Goal: Task Accomplishment & Management: Manage account settings

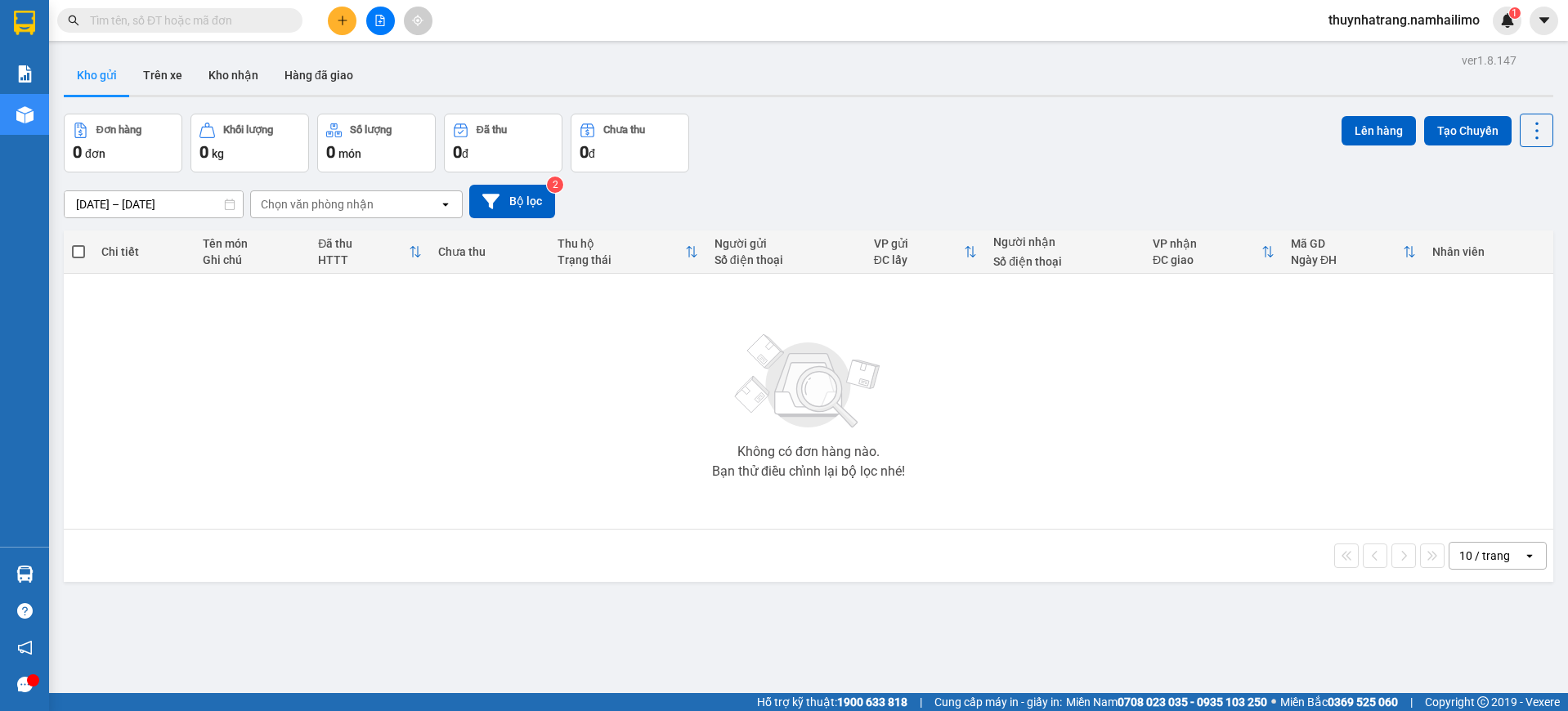
click at [1459, 21] on span "thuynhatrang.namhailimo" at bounding box center [1404, 20] width 178 height 20
click at [1366, 52] on span "Đăng xuất" at bounding box center [1411, 51] width 144 height 18
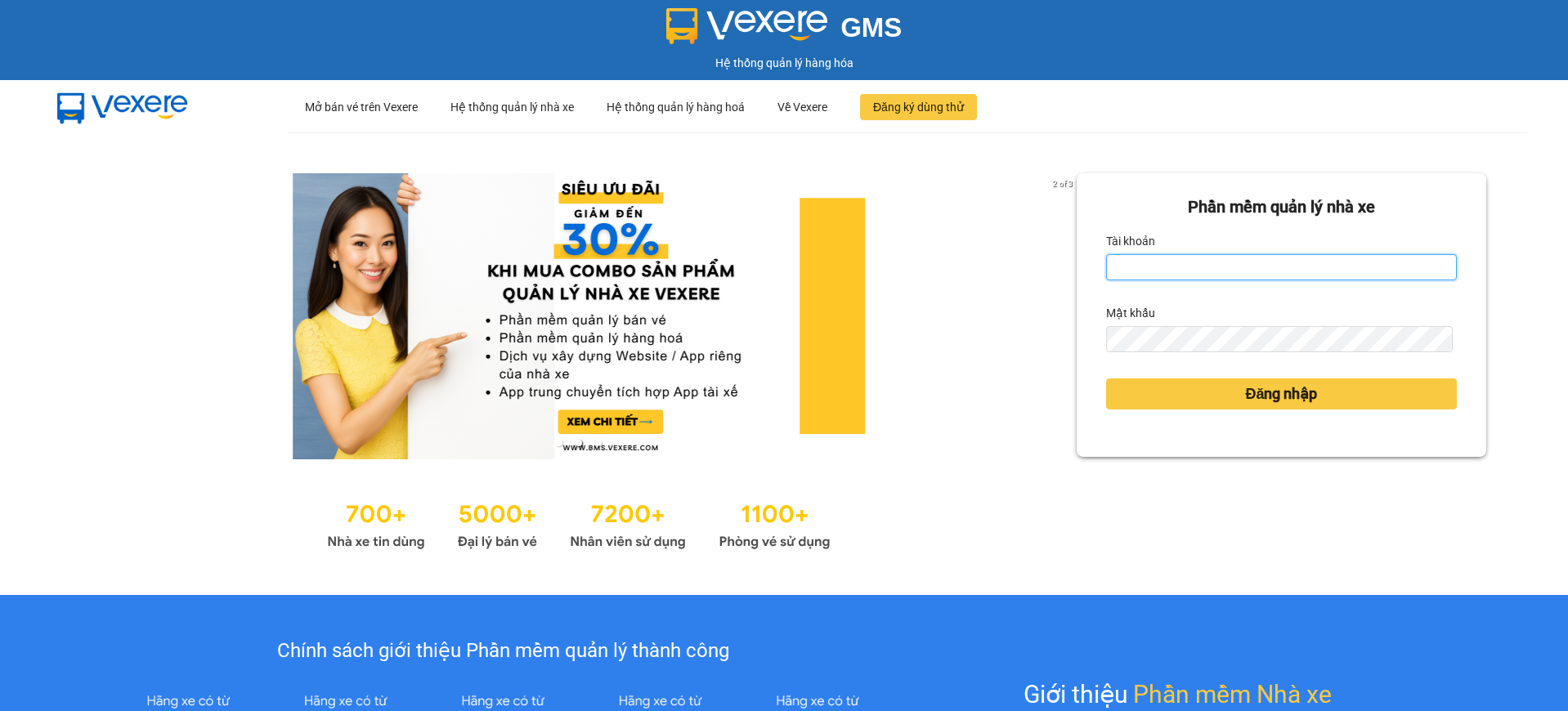
click at [1225, 259] on input "Tài khoản" at bounding box center [1281, 268] width 351 height 26
type input "ngoctram.namhailimo"
click at [1130, 356] on form "Phần mềm quản lý nhà xe Tài khoản ngoctram.[PERSON_NAME] khẩu Đăng nhập" at bounding box center [1281, 316] width 351 height 242
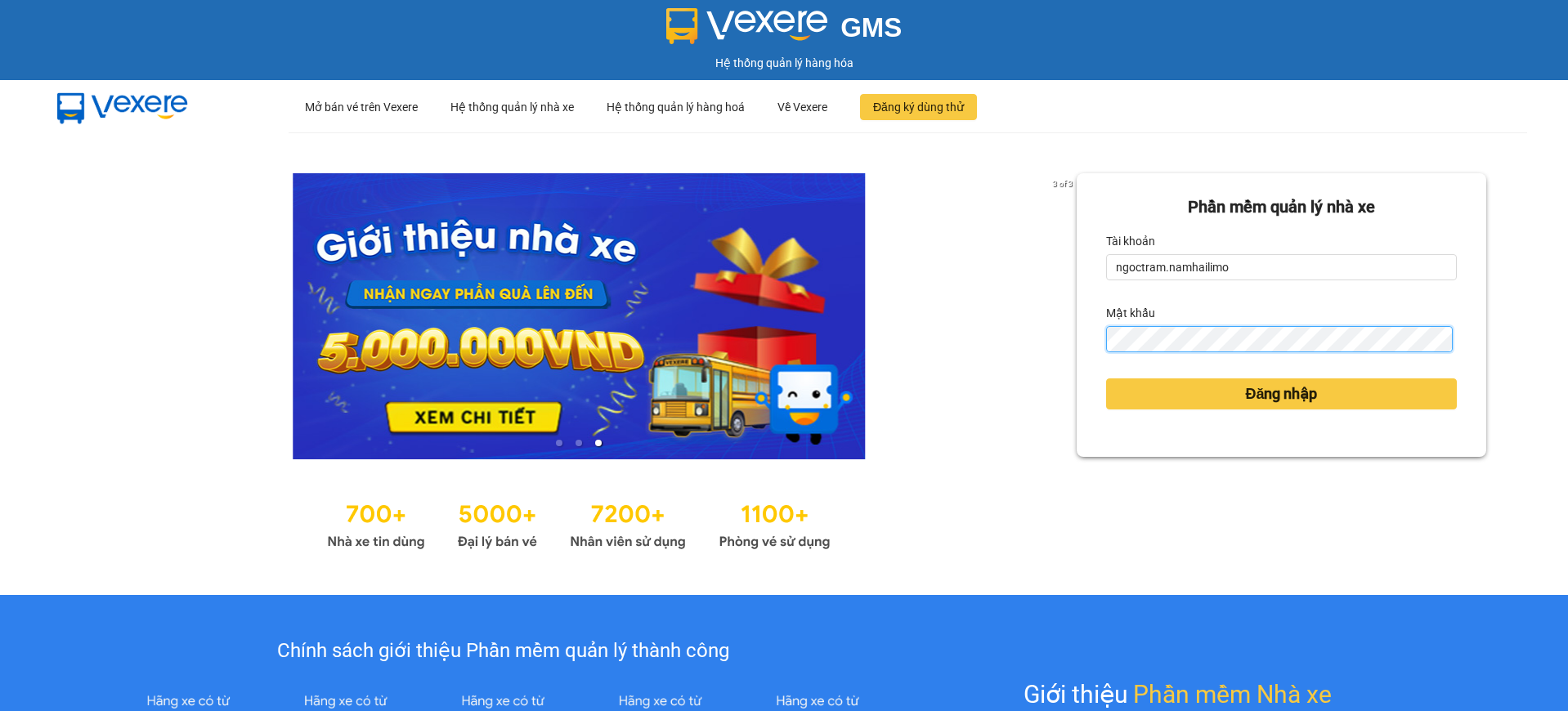
click at [1107, 378] on button "Đăng nhập" at bounding box center [1281, 393] width 351 height 31
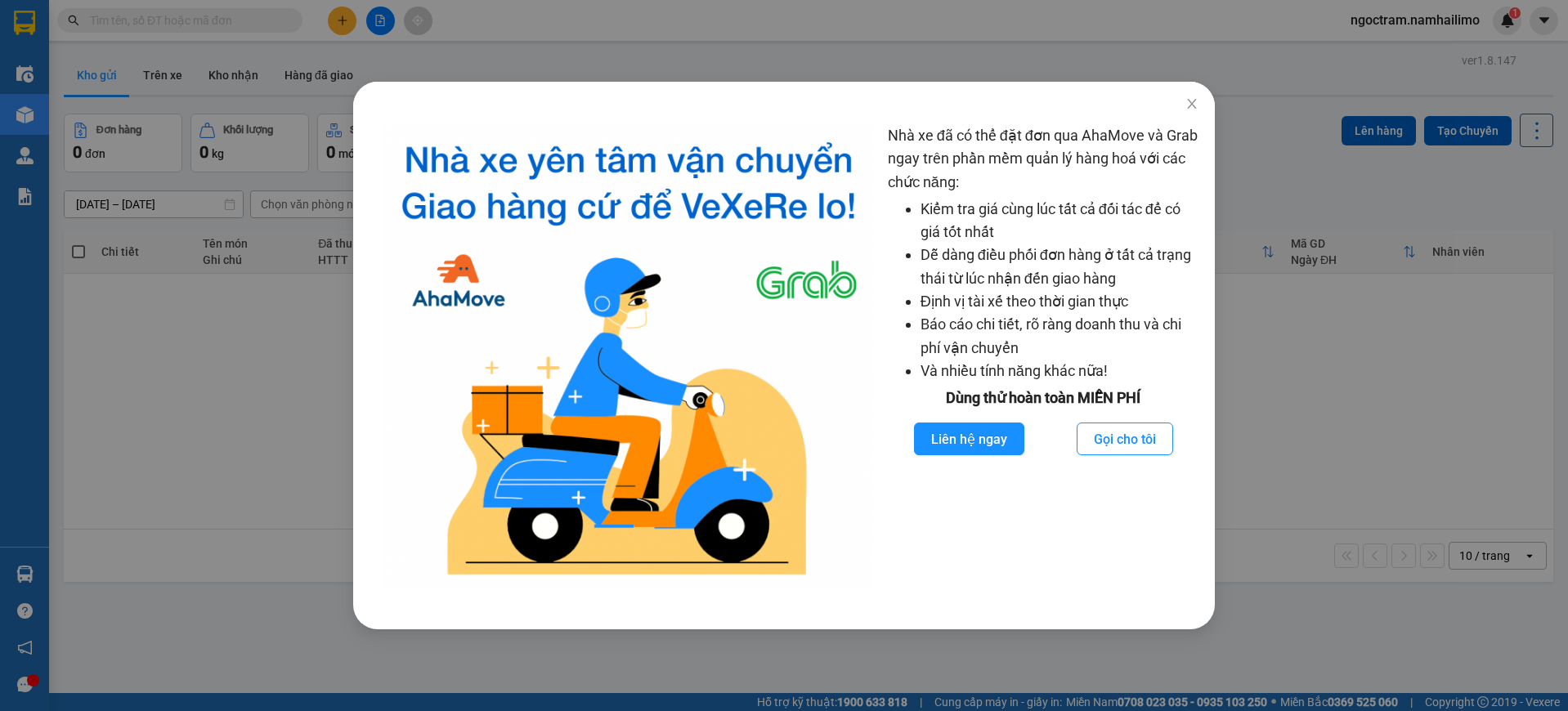
click at [42, 192] on div "Nhà xe đã có thể đặt đơn qua AhaMove và Grab ngay trên phần mềm quản lý hàng ho…" at bounding box center [784, 356] width 1568 height 711
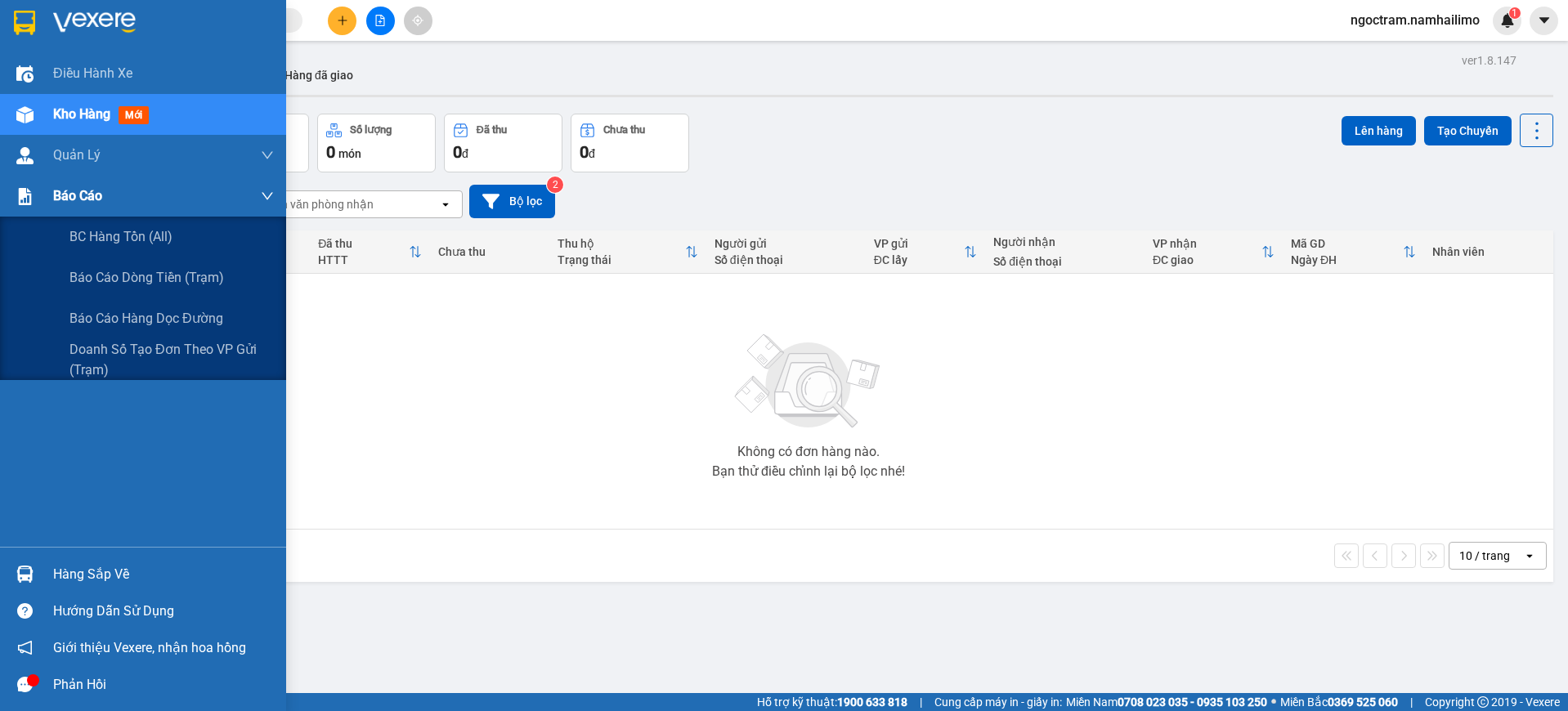
click at [38, 194] on body "Kết quả tìm kiếm ( 0 ) Bộ lọc No Data ngoctram.namhailimo 1 Điều hành xe Kho hà…" at bounding box center [784, 356] width 1568 height 711
click at [81, 273] on span "Báo cáo dòng tiền (trạm)" at bounding box center [148, 278] width 156 height 20
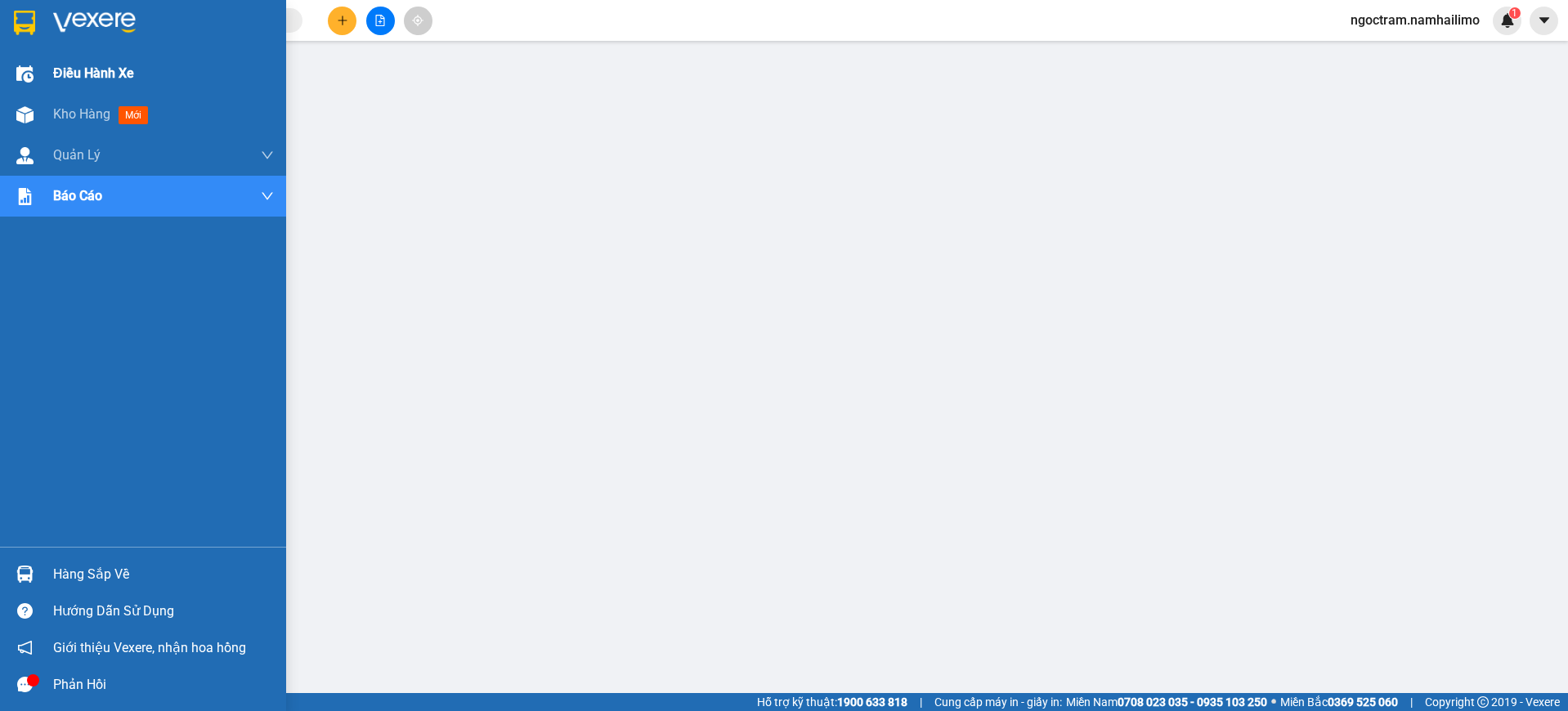
drag, startPoint x: 46, startPoint y: 30, endPoint x: 161, endPoint y: 80, distance: 125.4
click at [45, 29] on div at bounding box center [143, 26] width 287 height 53
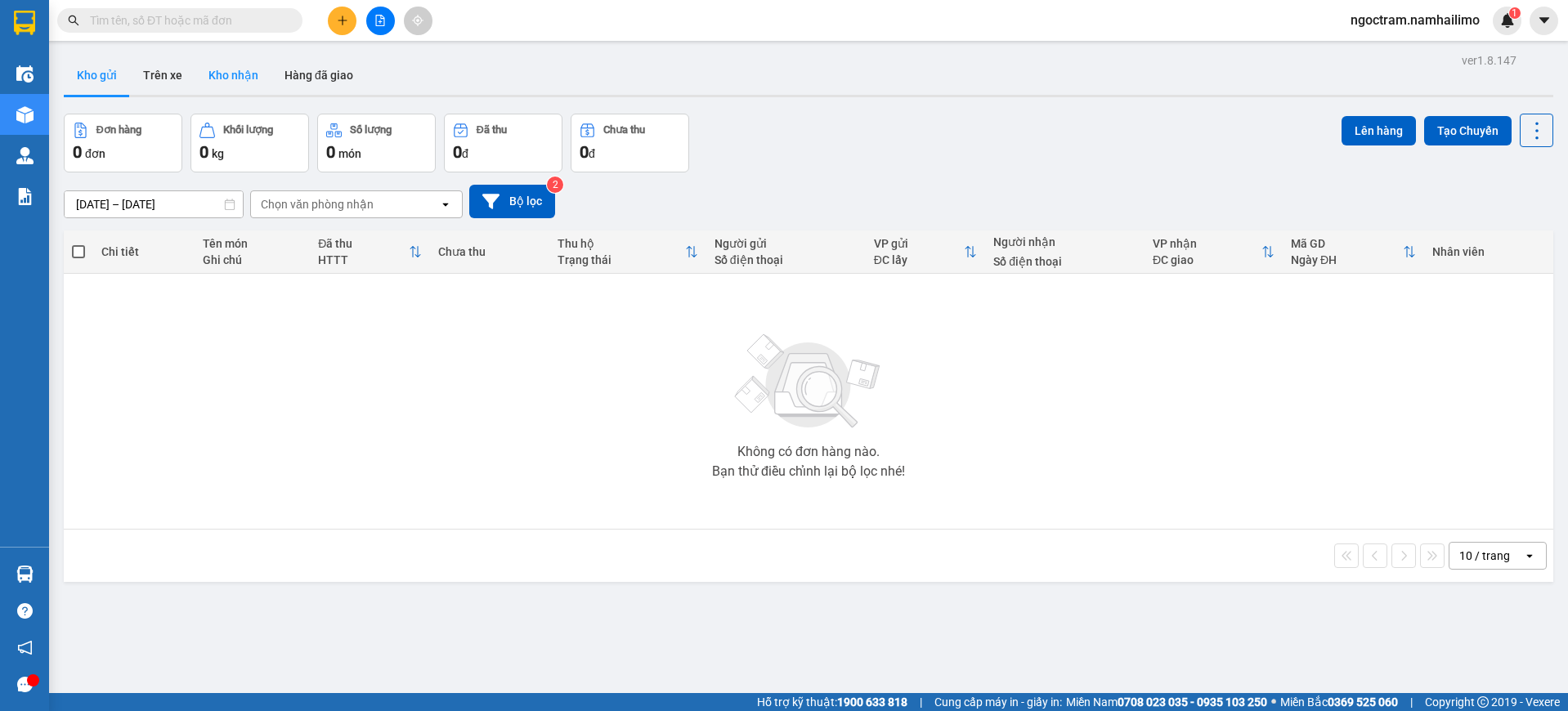
click at [217, 82] on button "Kho nhận" at bounding box center [234, 75] width 76 height 39
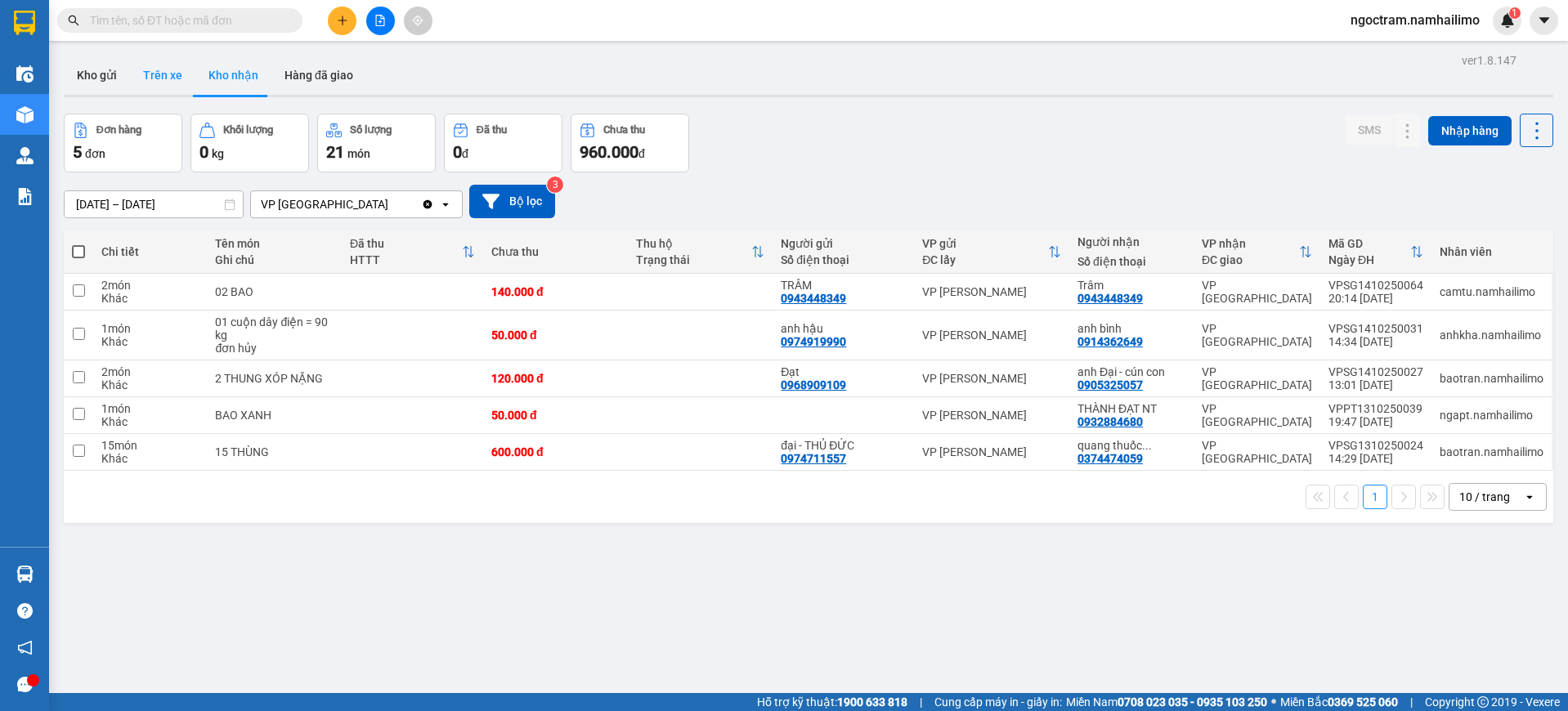
click at [172, 81] on button "Trên xe" at bounding box center [163, 75] width 66 height 39
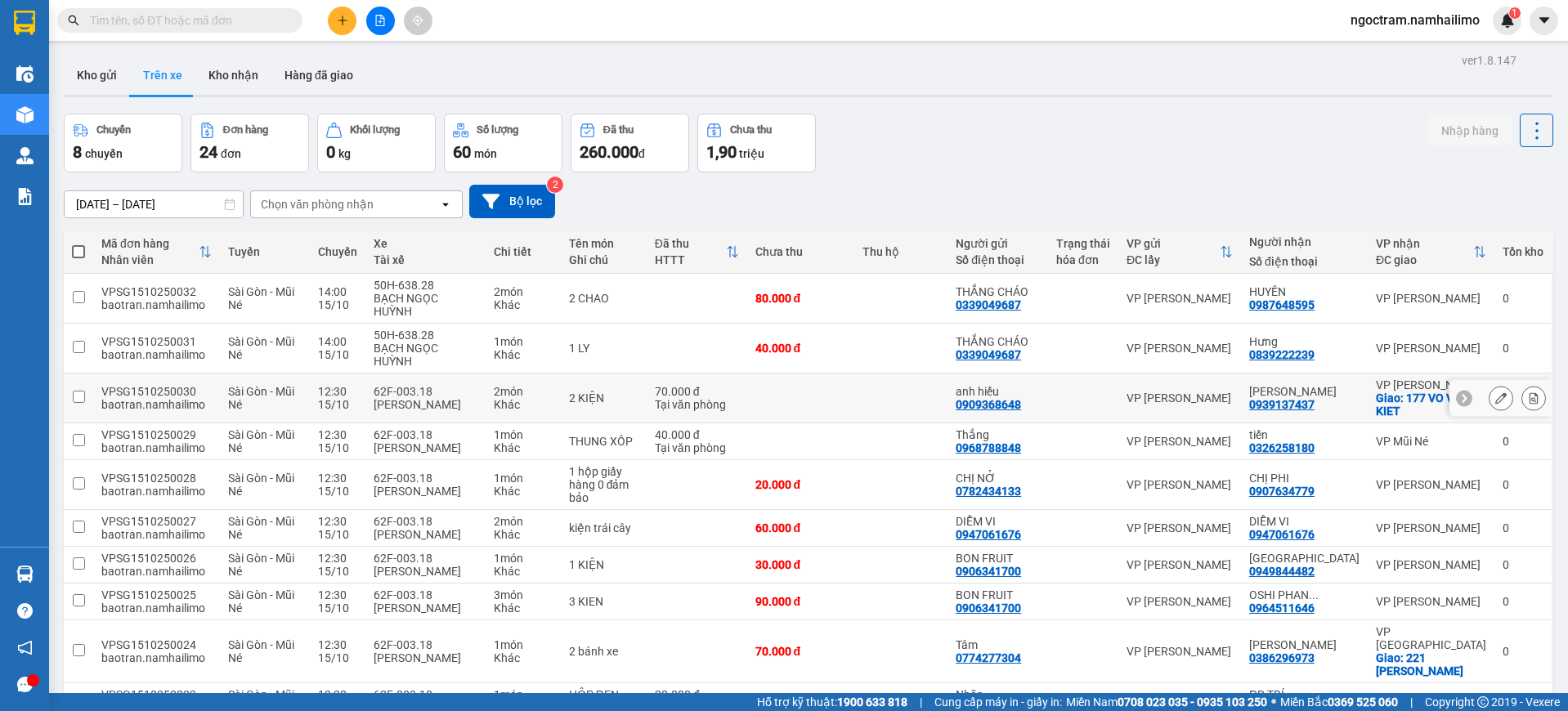
scroll to position [120, 0]
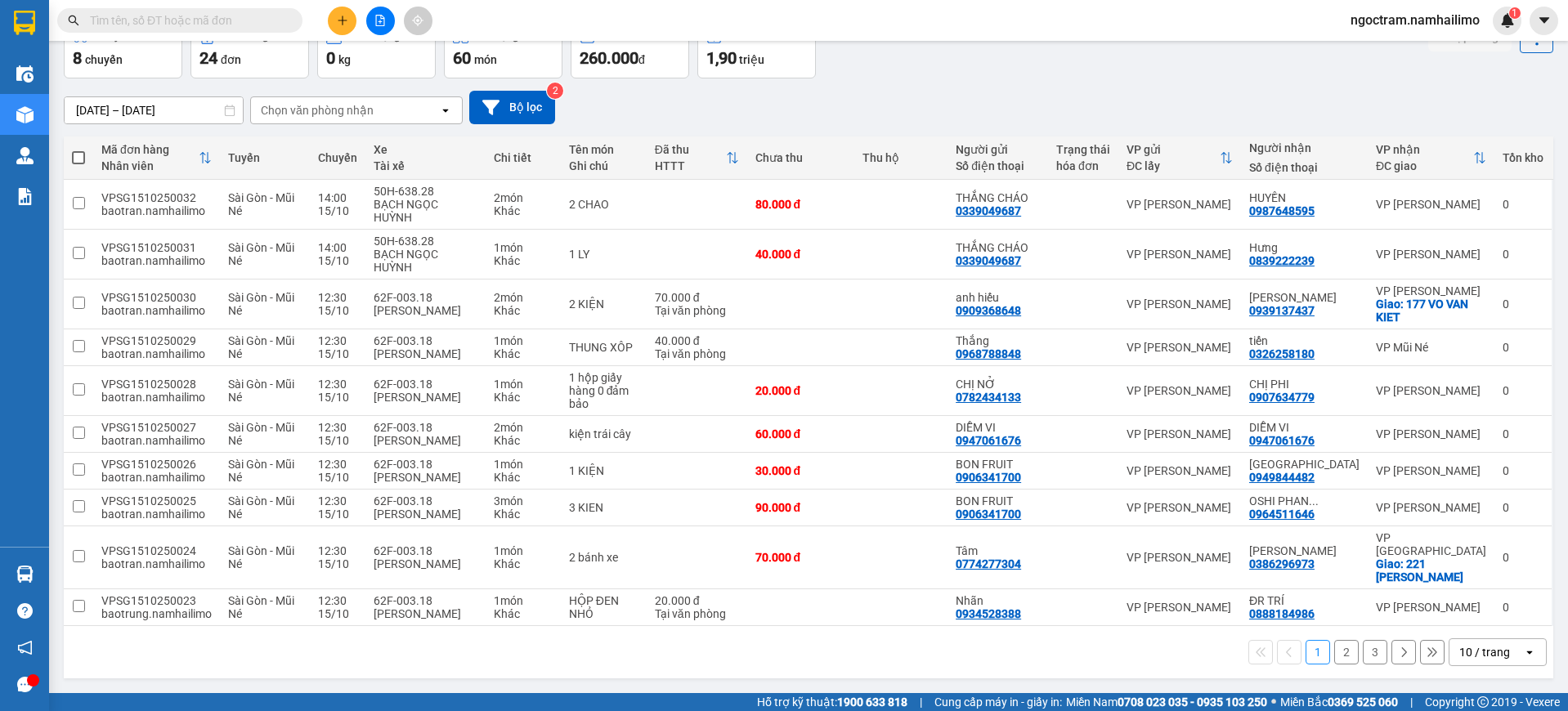
click at [1340, 656] on button "2" at bounding box center [1346, 652] width 25 height 25
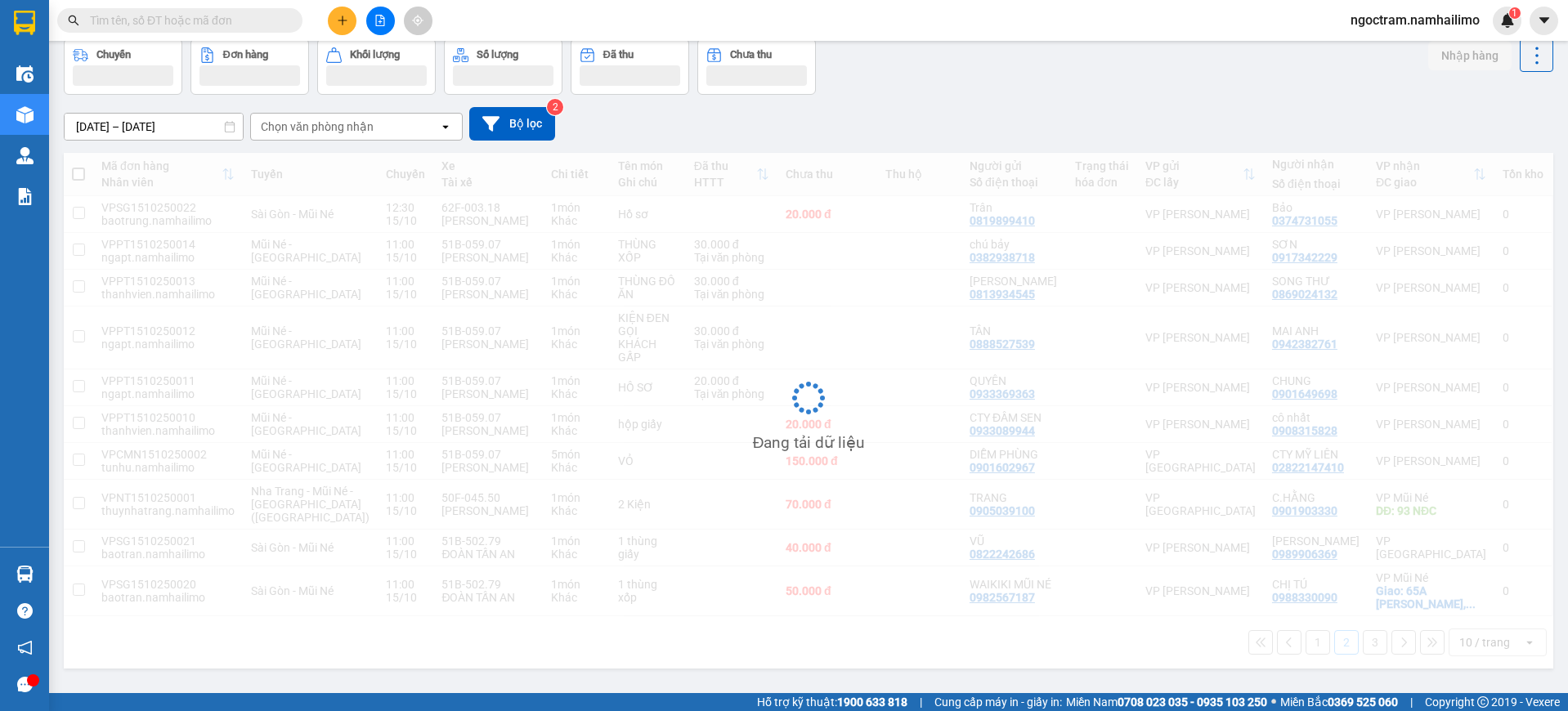
scroll to position [75, 0]
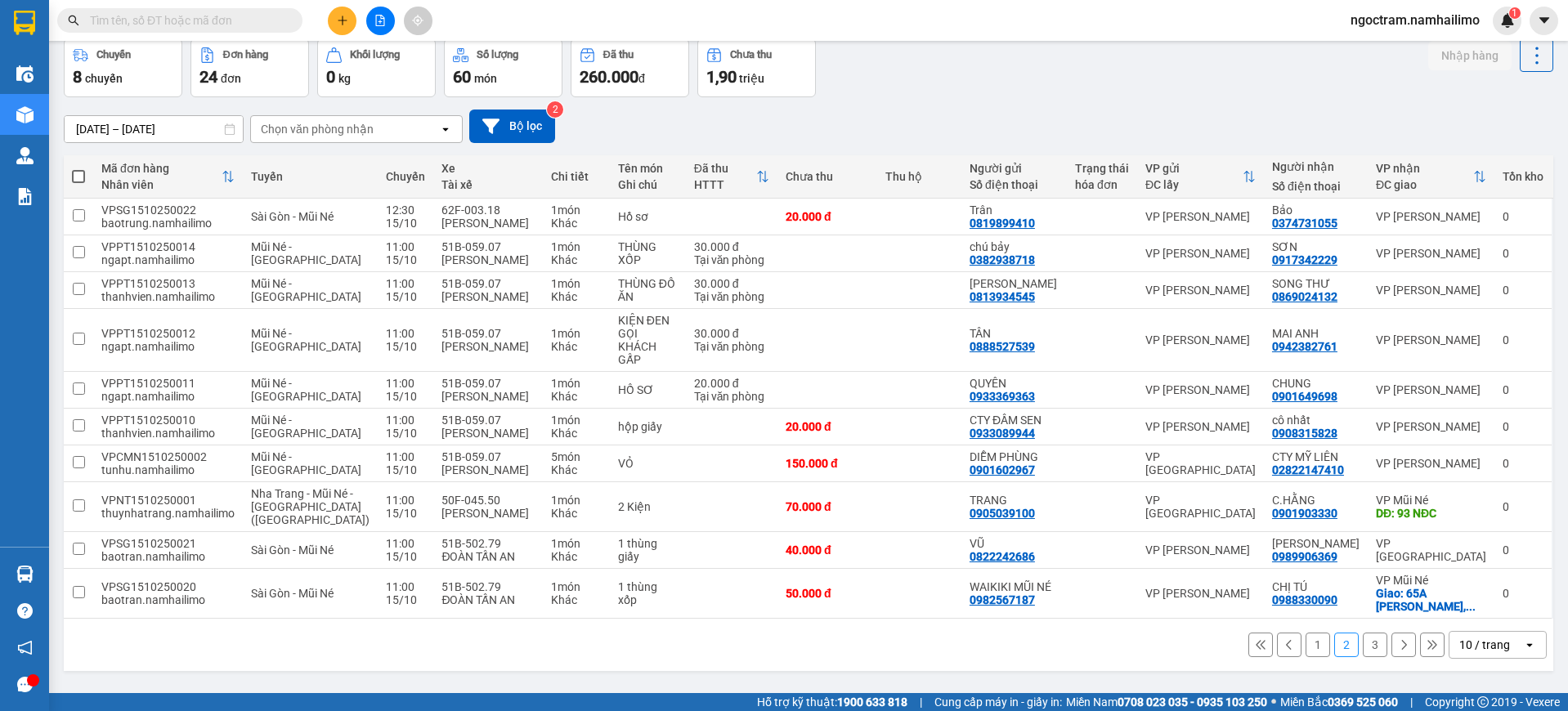
click at [1363, 646] on button "3" at bounding box center [1375, 645] width 25 height 25
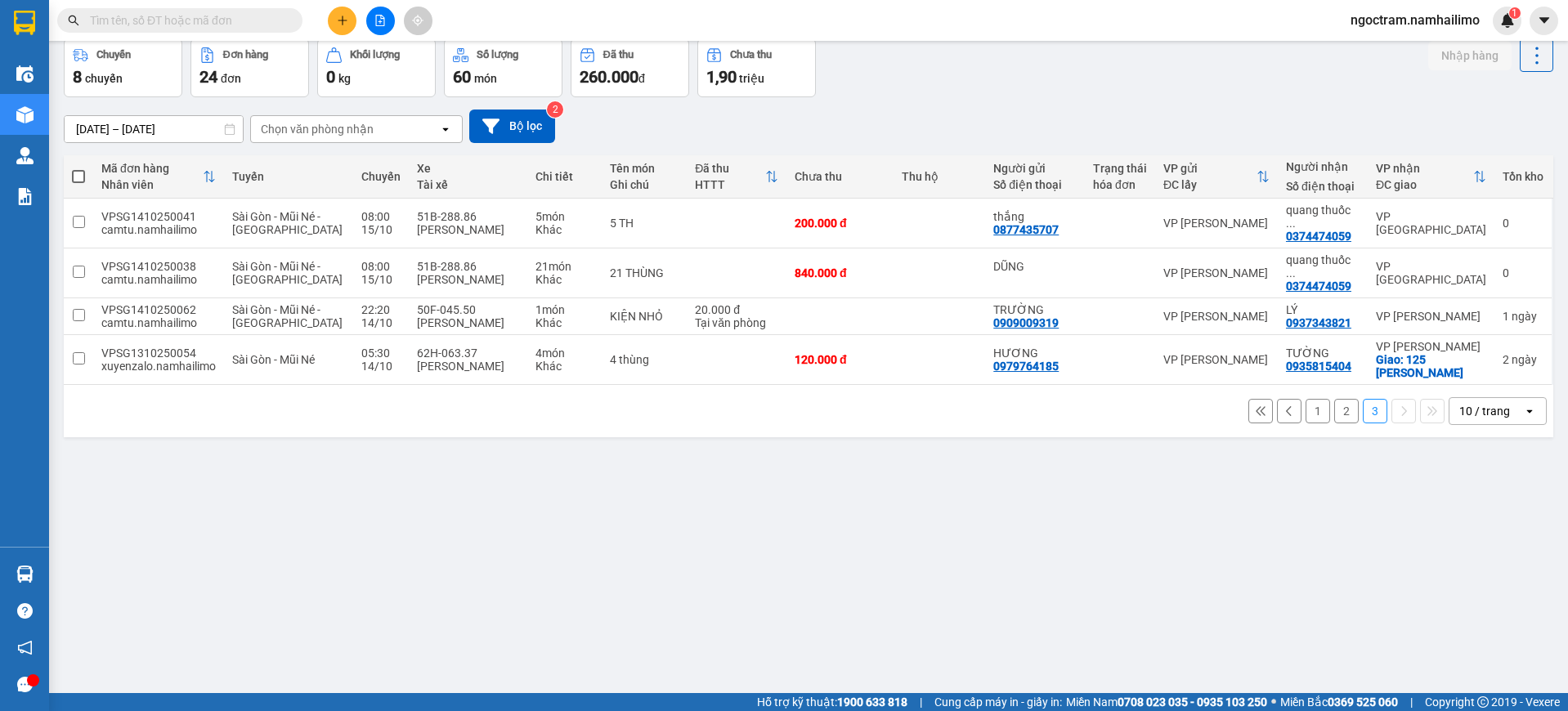
click at [1340, 423] on button "2" at bounding box center [1346, 411] width 25 height 25
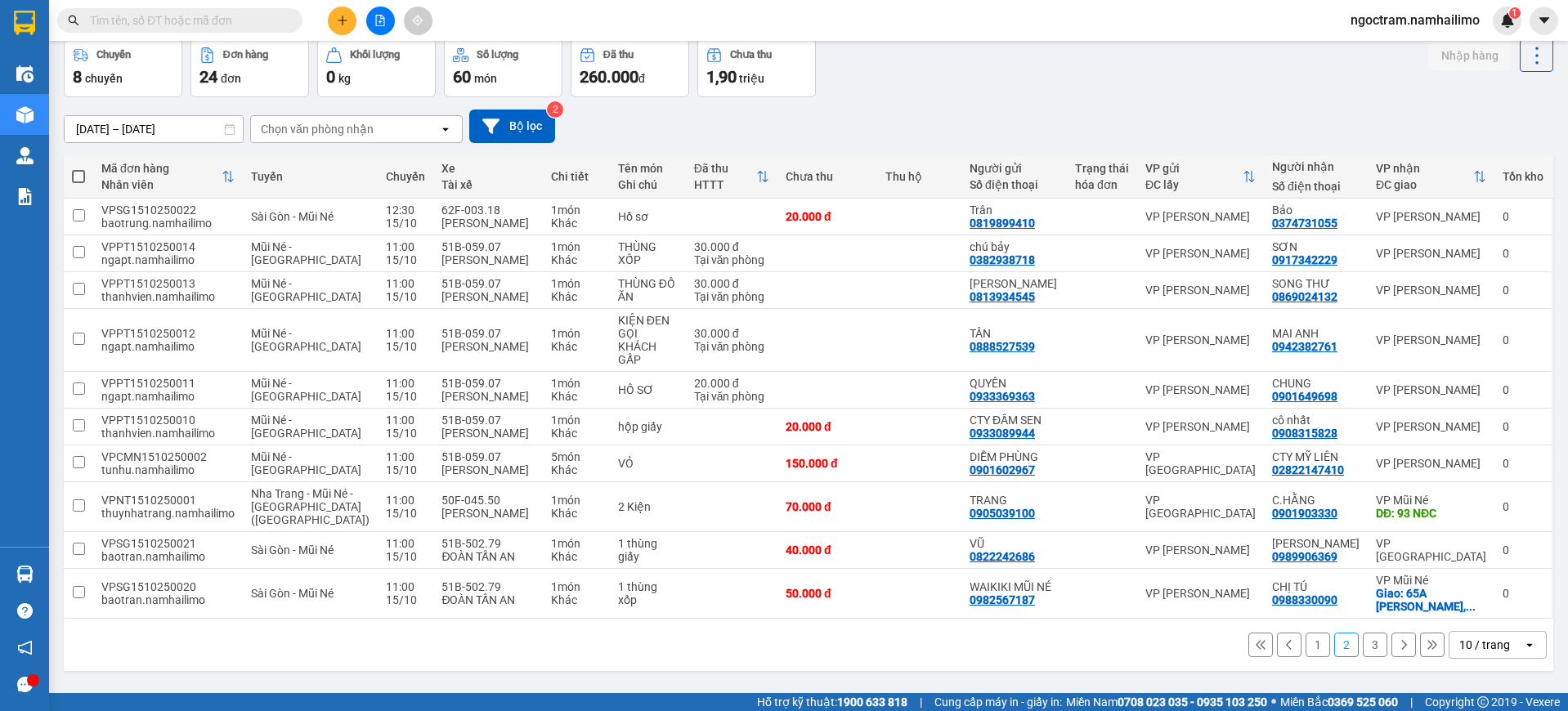
click at [1363, 638] on button "3" at bounding box center [1375, 645] width 25 height 25
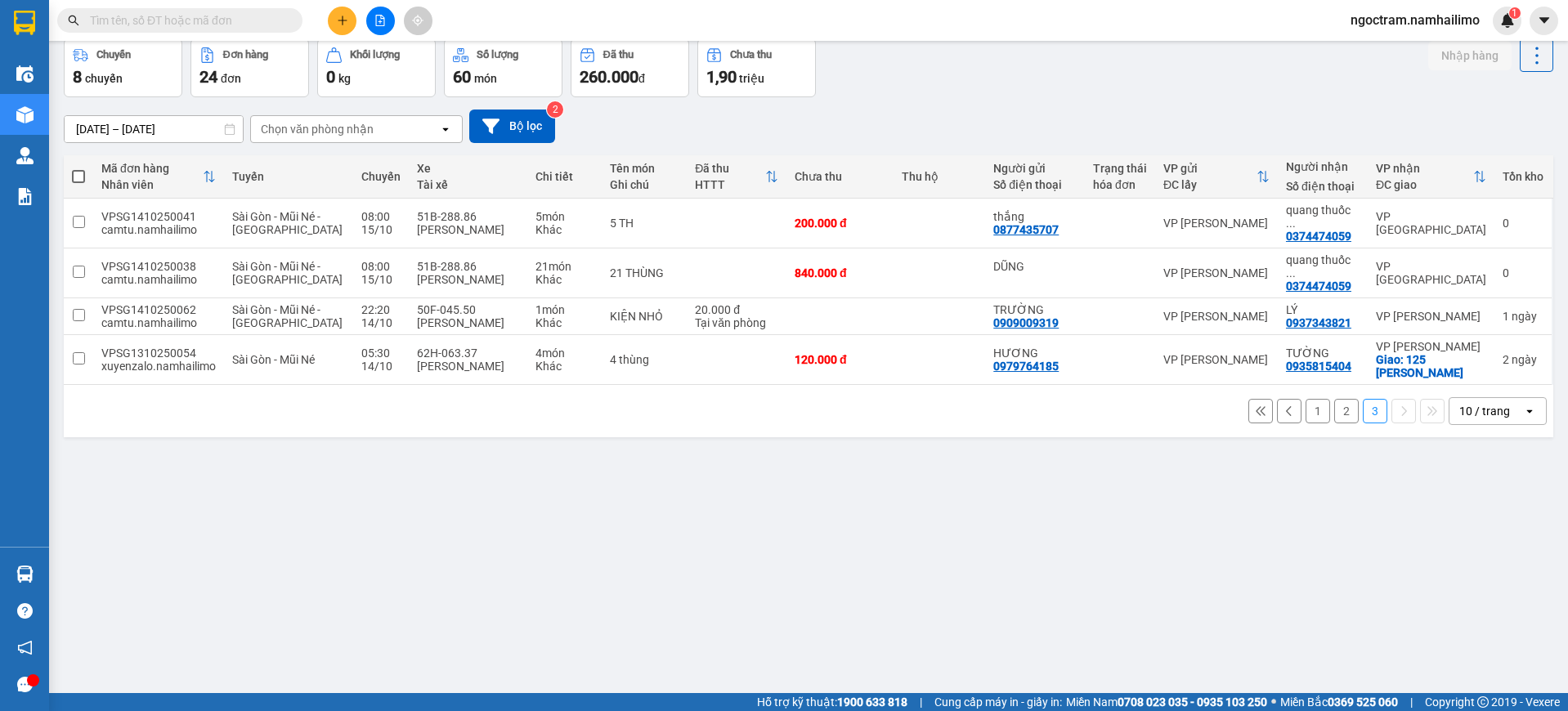
click at [271, 18] on input "text" at bounding box center [186, 20] width 193 height 18
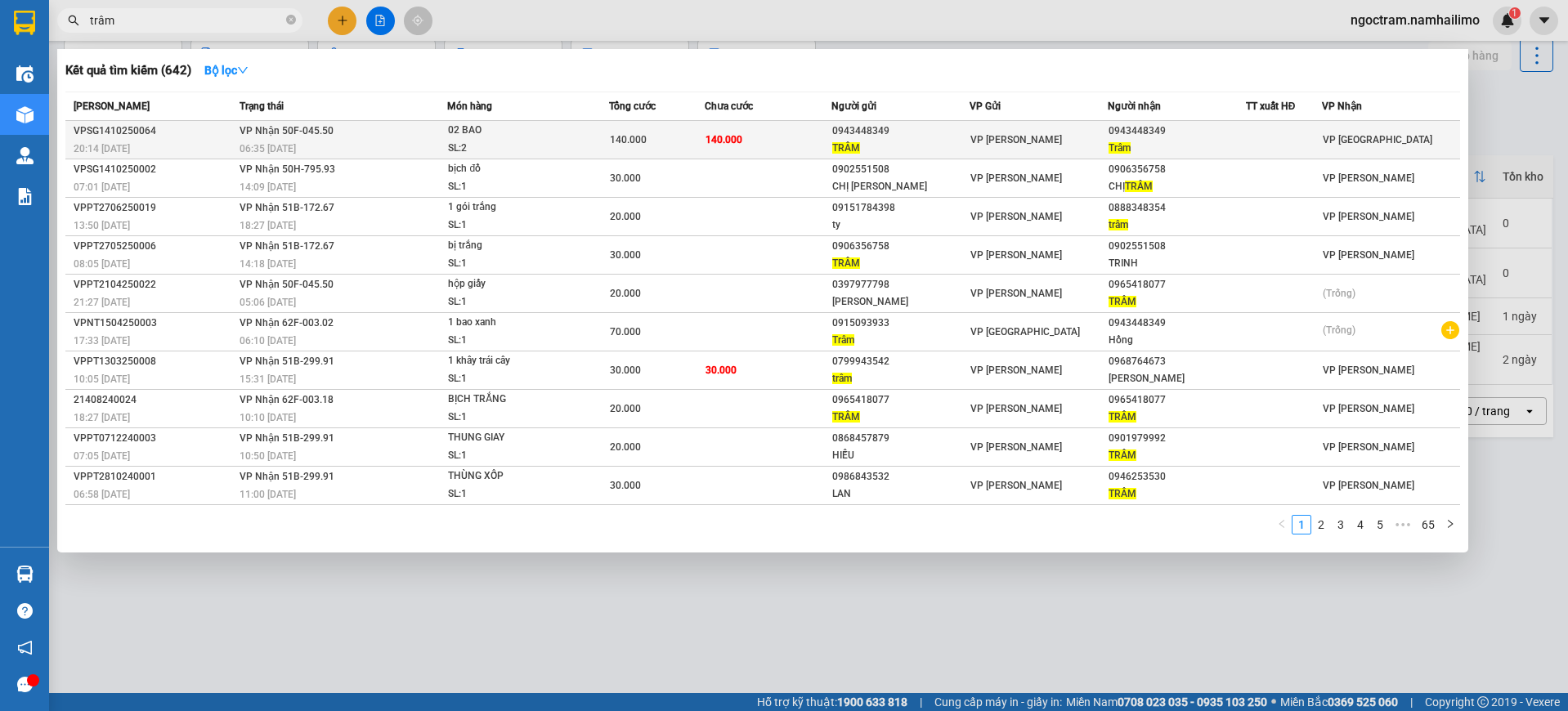
type input "trâm"
click at [468, 151] on div "SL: 2" at bounding box center [509, 149] width 123 height 18
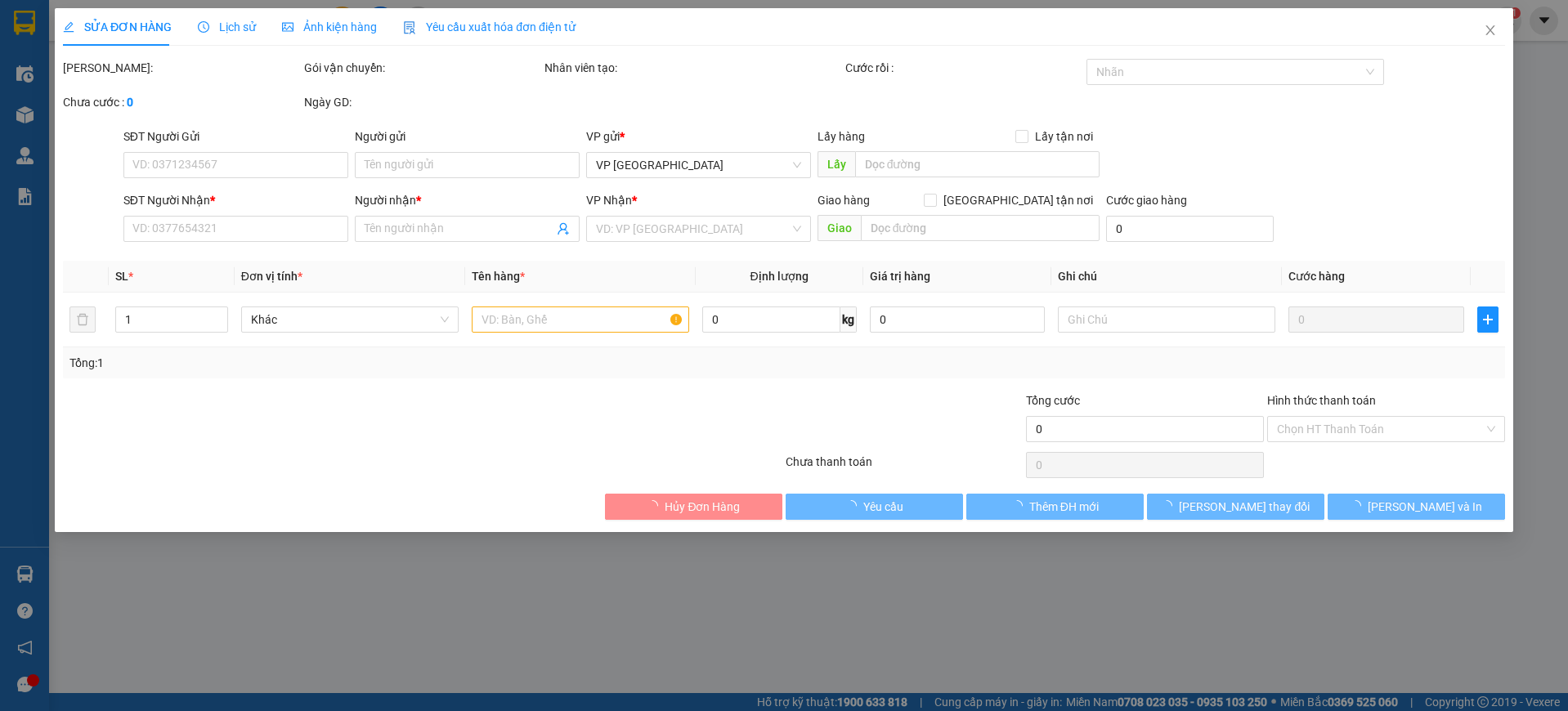
type input "0943448349"
type input "TRÂM"
type input "0943448349"
type input "Trâm"
type input "140.000"
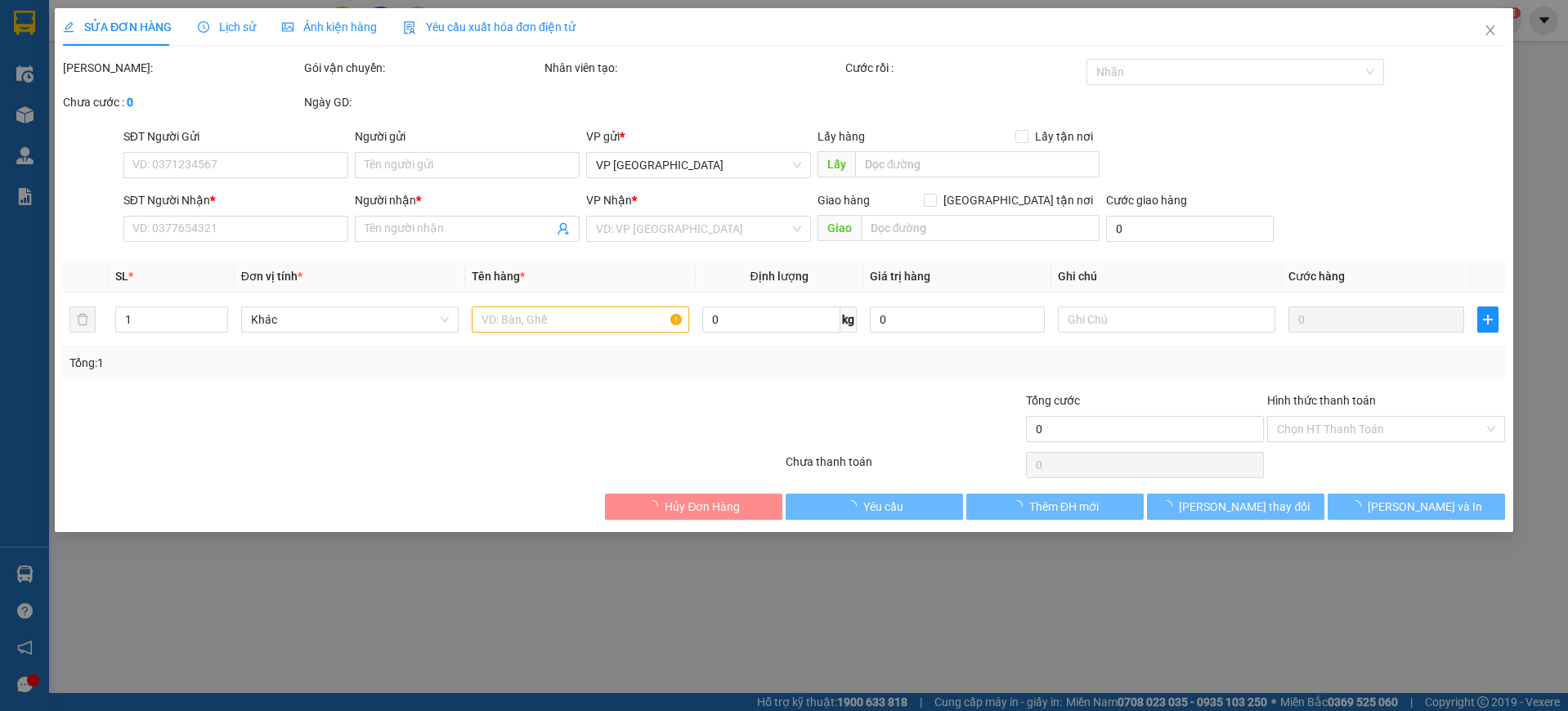
type input "140.000"
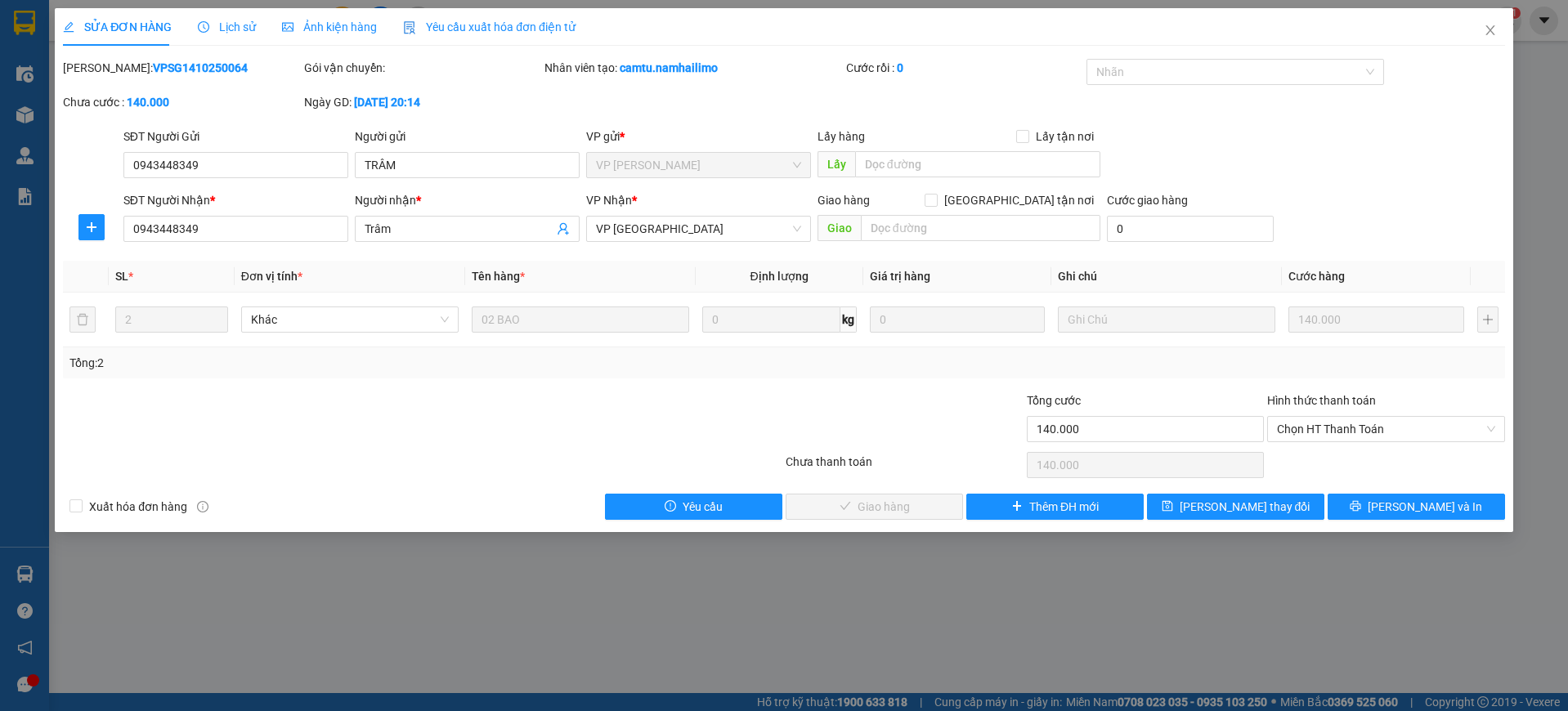
click at [213, 35] on div "Lịch sử" at bounding box center [227, 27] width 58 height 18
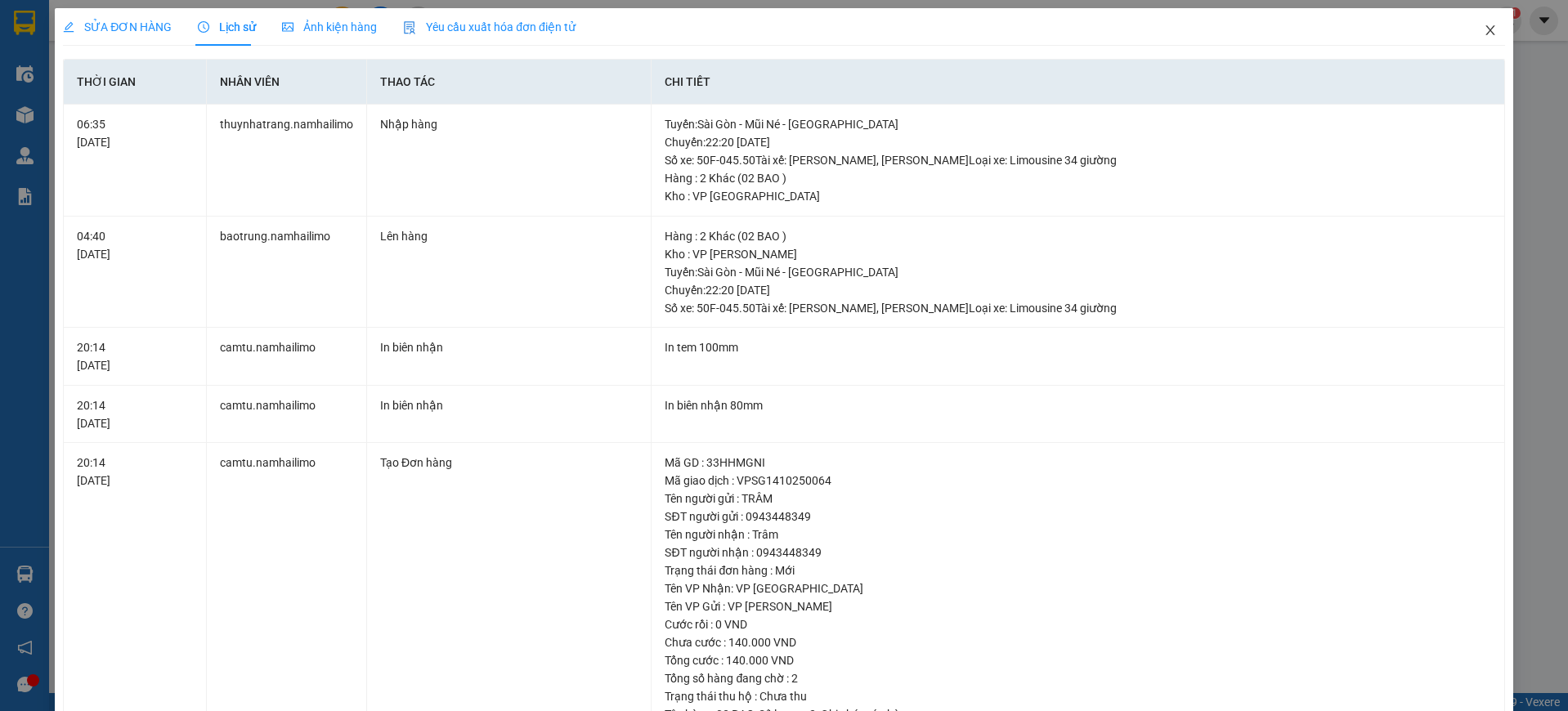
click at [1482, 38] on span "Close" at bounding box center [1491, 31] width 46 height 46
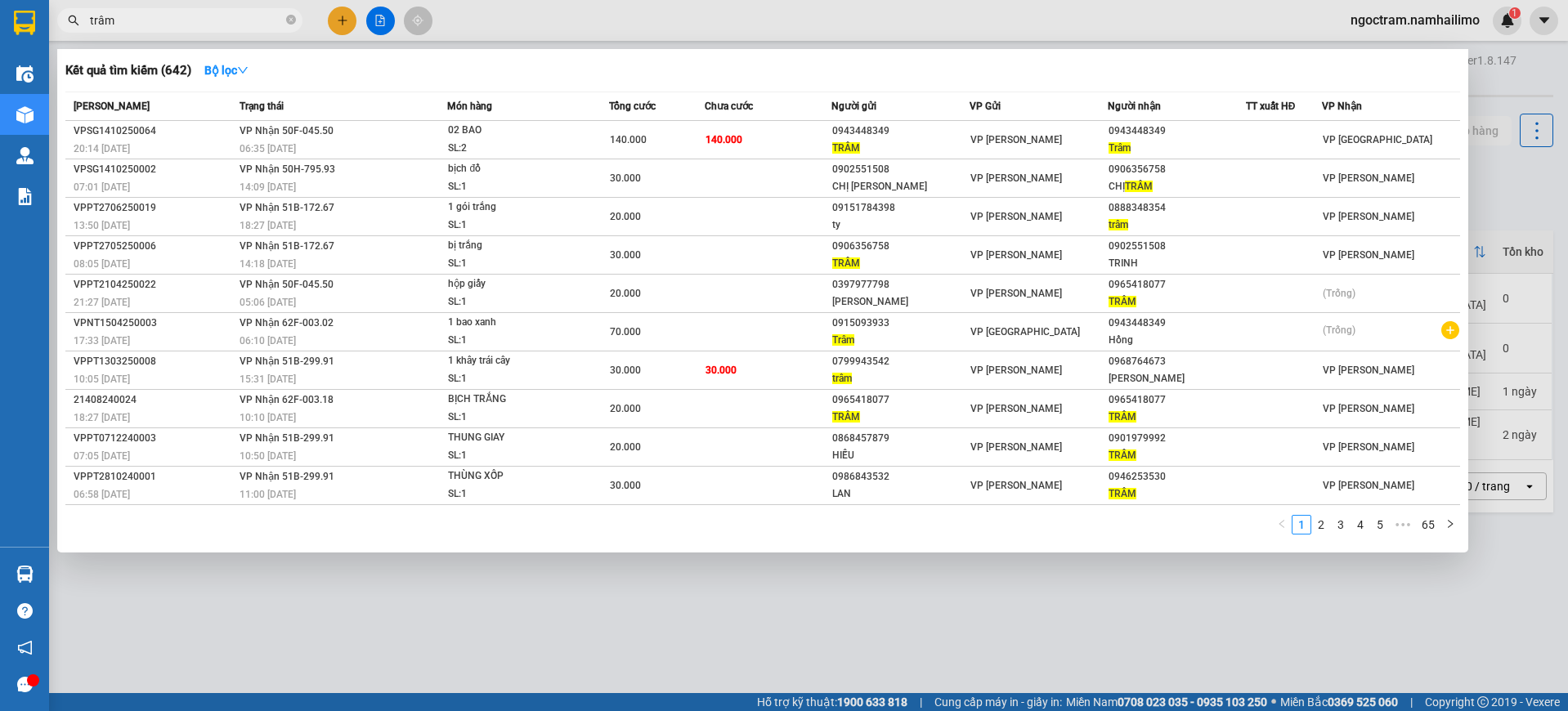
click at [186, 18] on input "trâm" at bounding box center [186, 20] width 193 height 18
click at [1538, 187] on div at bounding box center [784, 356] width 1568 height 711
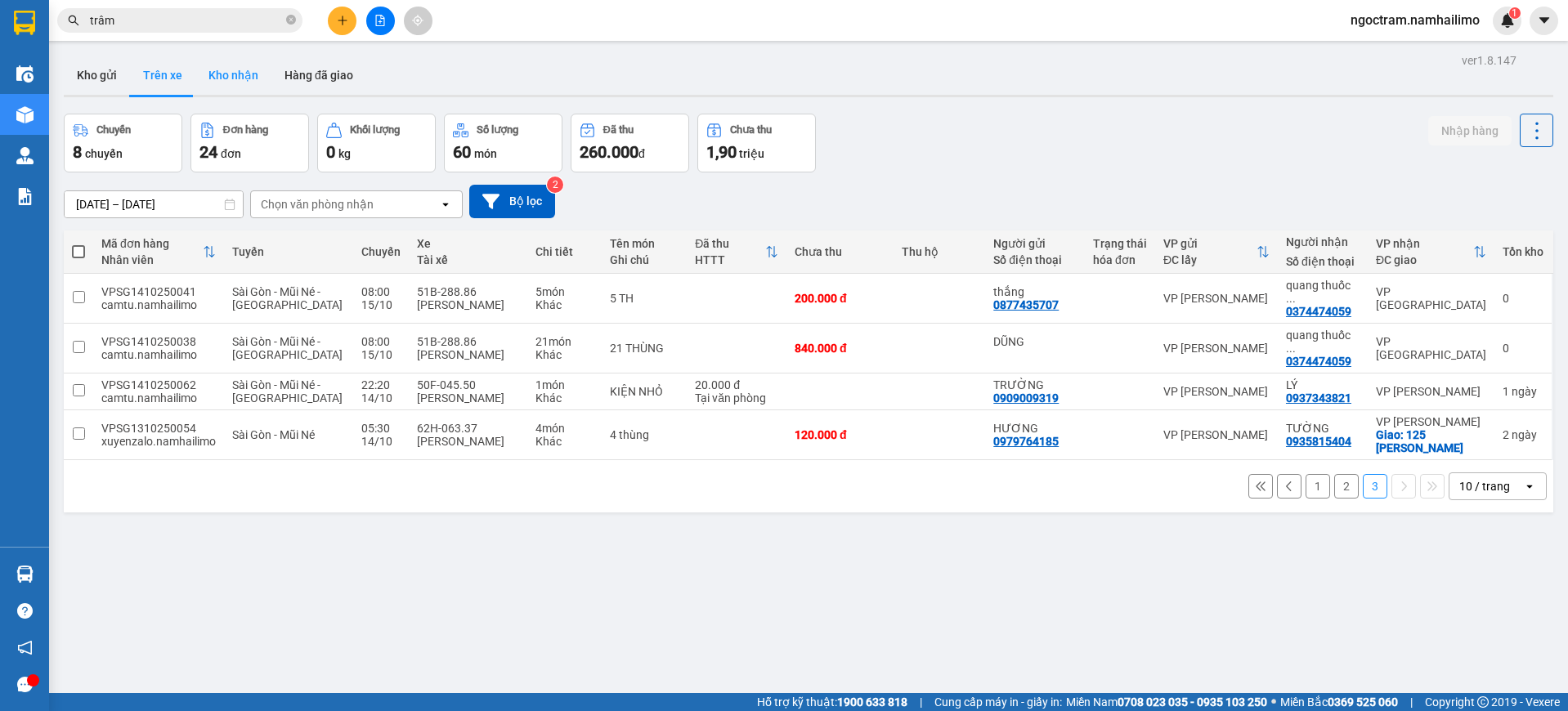
click at [205, 69] on button "Kho nhận" at bounding box center [234, 75] width 76 height 39
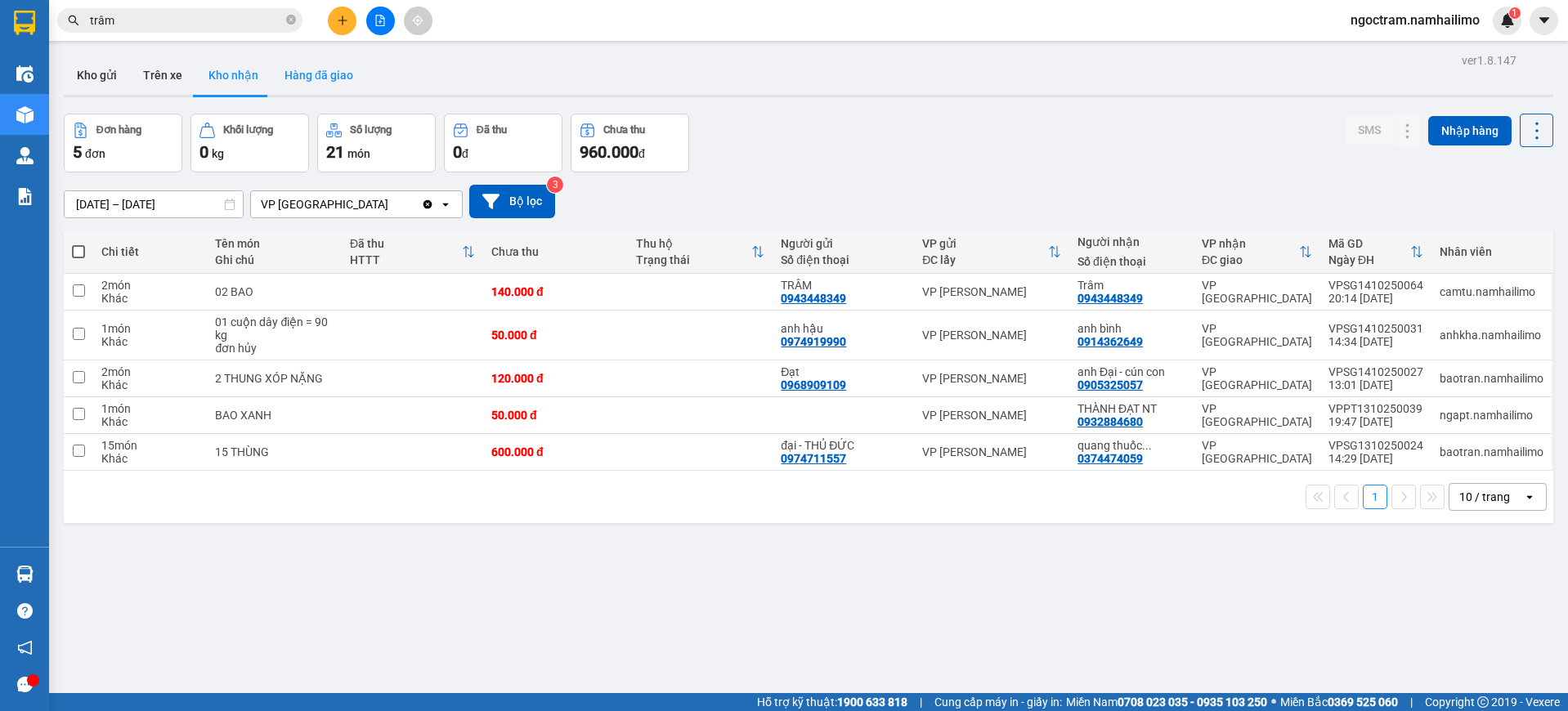
click at [318, 68] on button "Hàng đã giao" at bounding box center [319, 75] width 95 height 39
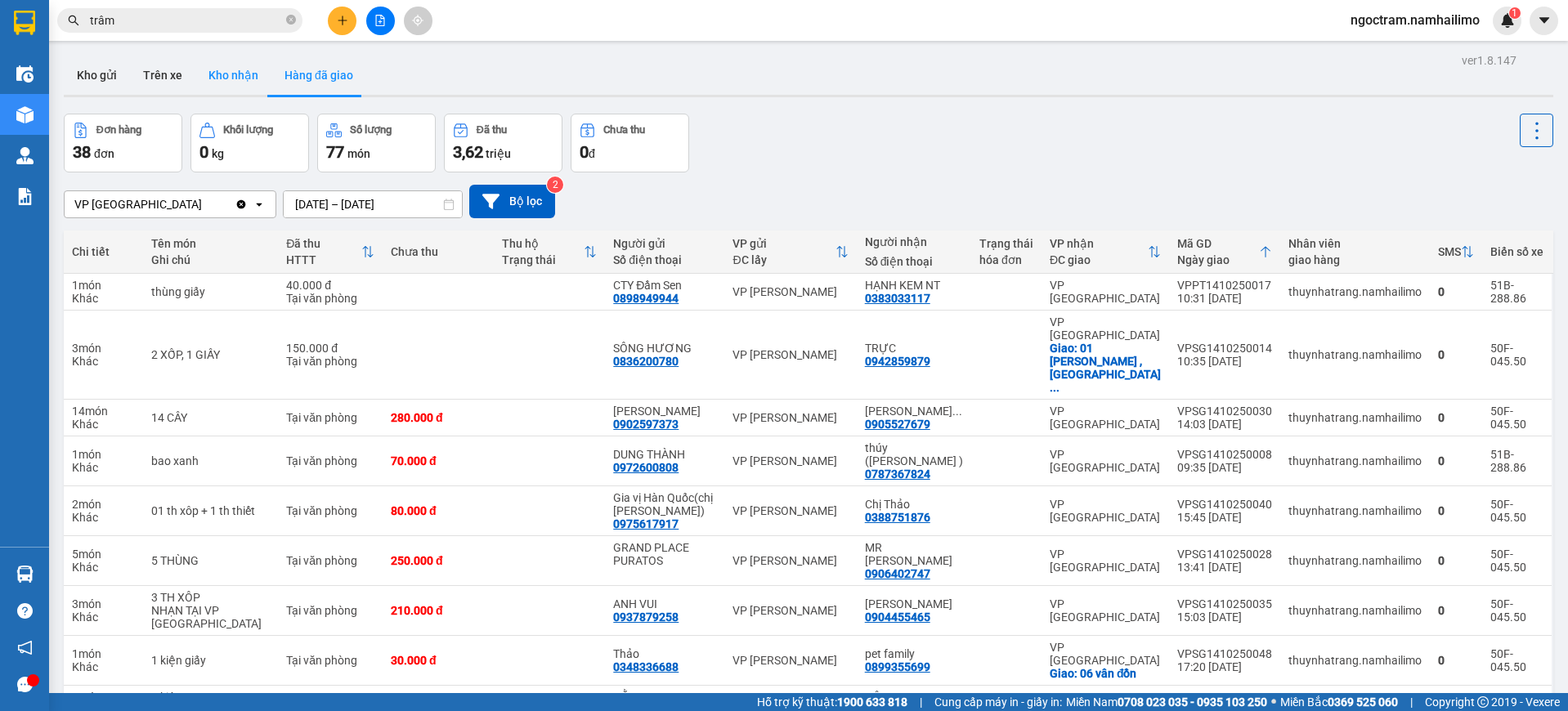
click at [202, 79] on button "Kho nhận" at bounding box center [234, 75] width 76 height 39
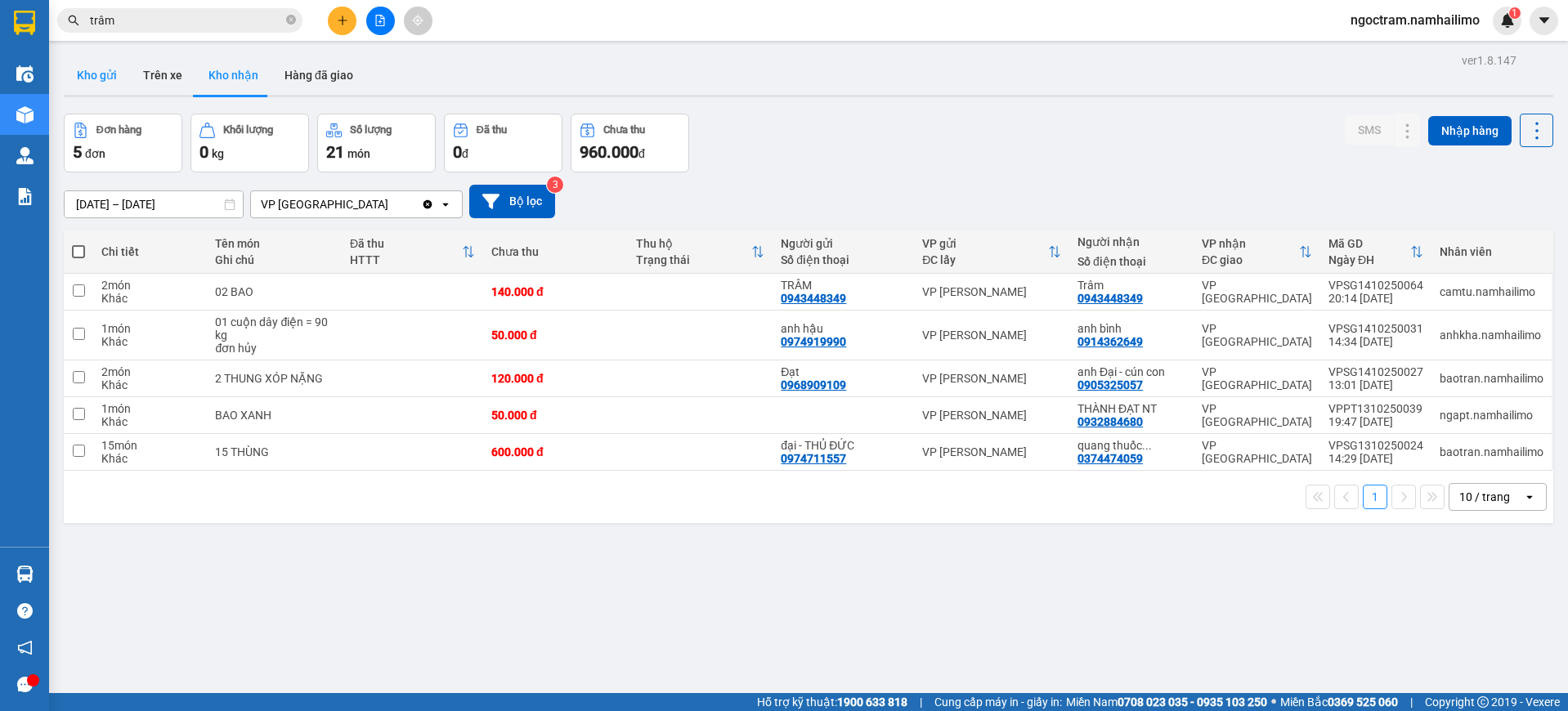
click at [87, 74] on button "Kho gửi" at bounding box center [97, 75] width 66 height 39
